Goal: Information Seeking & Learning: Understand process/instructions

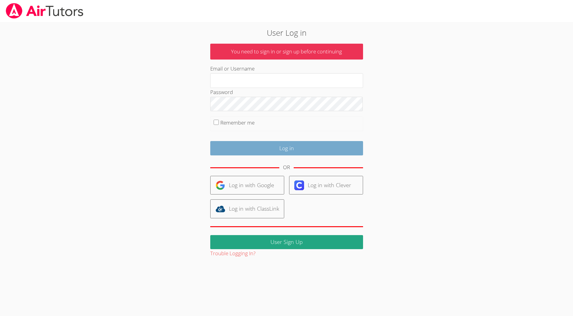
type input "brittanyatk13@yahoo.com"
click at [268, 153] on input "Log in" at bounding box center [286, 148] width 153 height 14
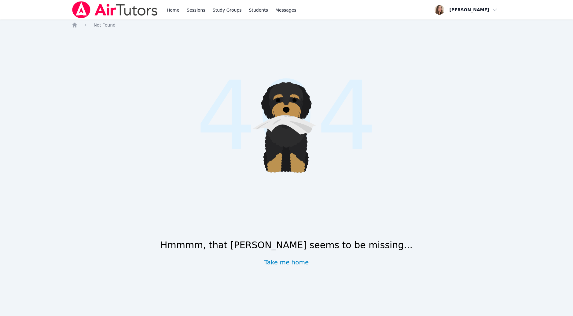
click at [164, 14] on div "Home Sessions Study Groups Students Messages" at bounding box center [184, 10] width 226 height 20
click at [169, 13] on link "Home" at bounding box center [173, 10] width 15 height 20
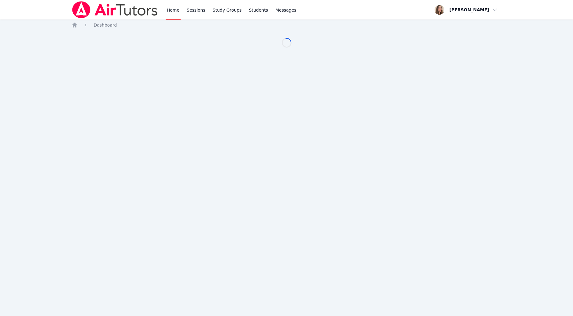
click at [192, 10] on link "Sessions" at bounding box center [195, 10] width 21 height 20
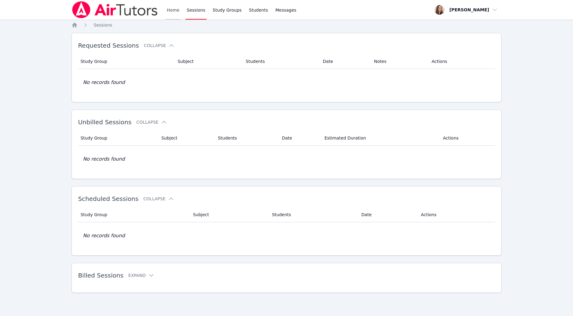
click at [178, 9] on link "Home" at bounding box center [173, 10] width 15 height 20
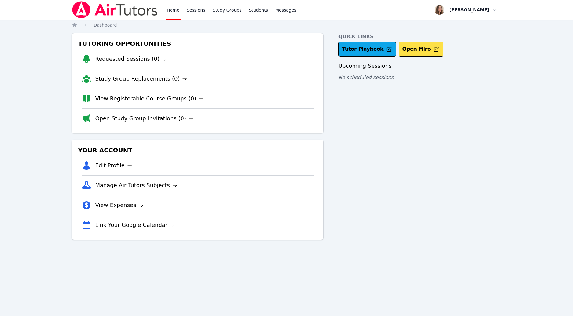
click at [178, 101] on link "View Registerable Course Groups (0)" at bounding box center [149, 98] width 108 height 9
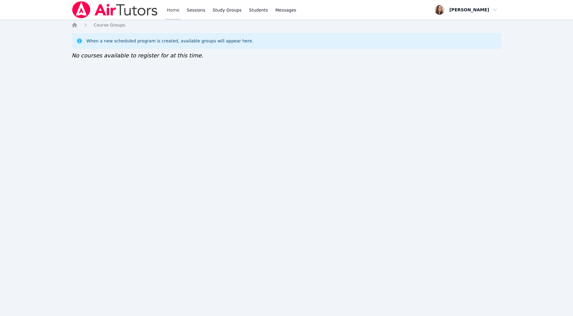
click at [172, 12] on link "Home" at bounding box center [173, 10] width 15 height 20
click at [178, 14] on link "Home" at bounding box center [173, 10] width 15 height 20
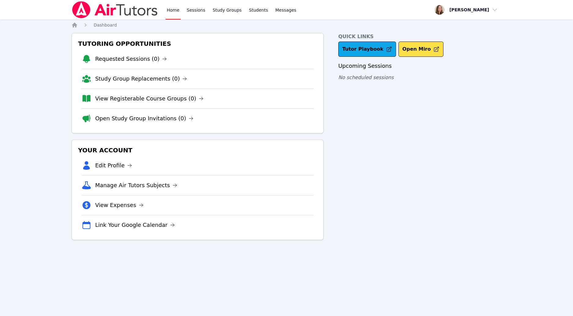
click at [364, 58] on div "Quick Links Tutor Playbook Open Miro Upcoming Sessions No scheduled sessions" at bounding box center [419, 136] width 163 height 207
click at [361, 53] on link "Tutor Playbook" at bounding box center [367, 49] width 58 height 15
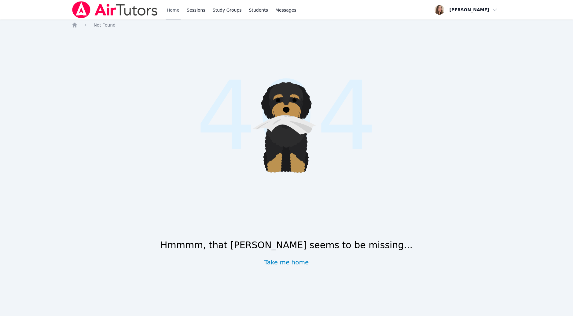
click at [168, 11] on link "Home" at bounding box center [173, 10] width 15 height 20
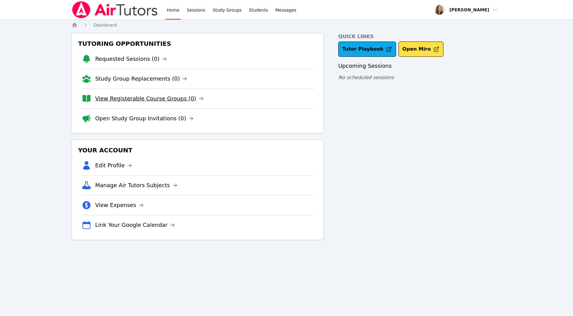
click at [167, 97] on link "View Registerable Course Groups (0)" at bounding box center [149, 98] width 108 height 9
